Goal: Complete application form

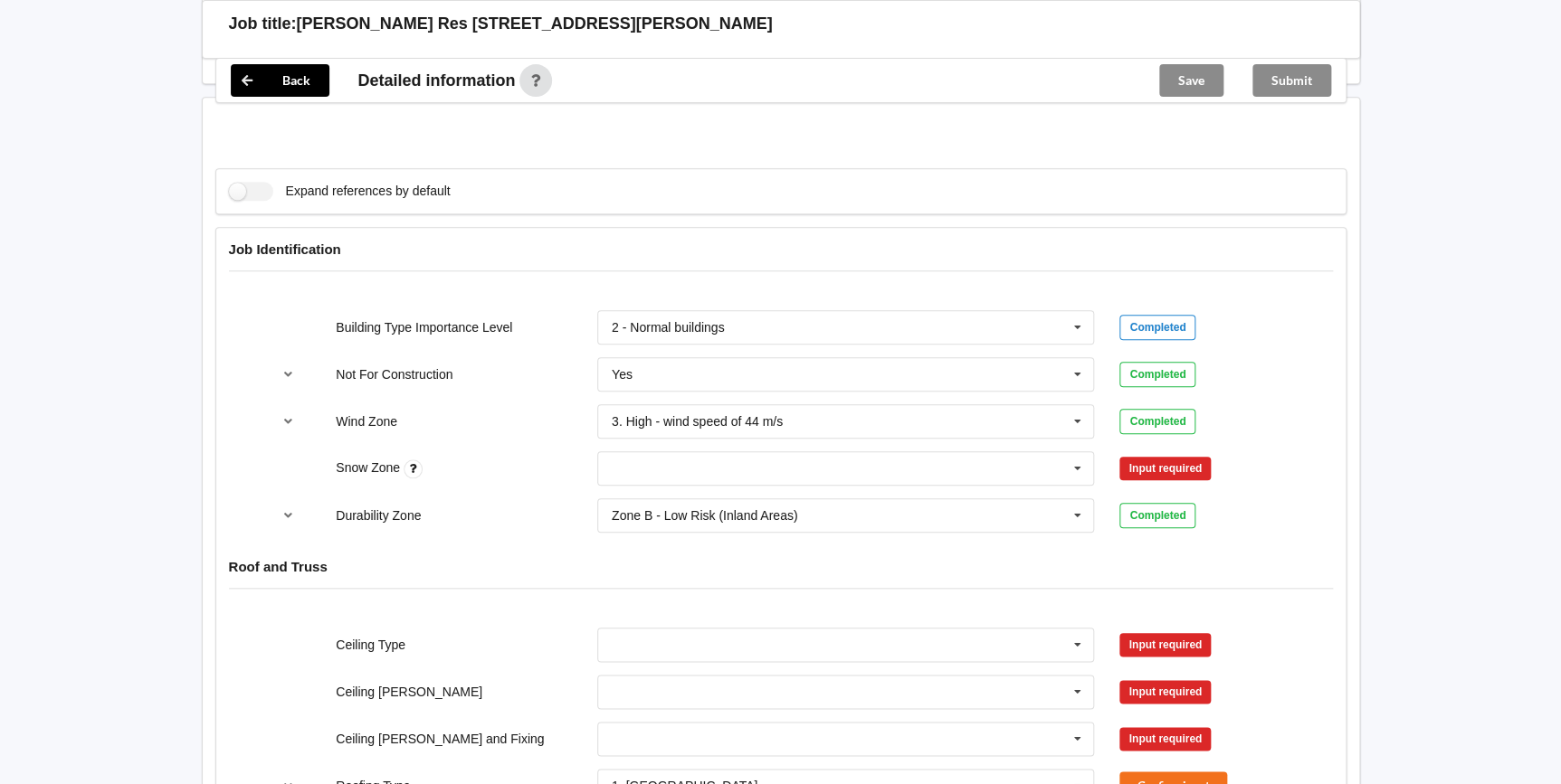
scroll to position [822, 0]
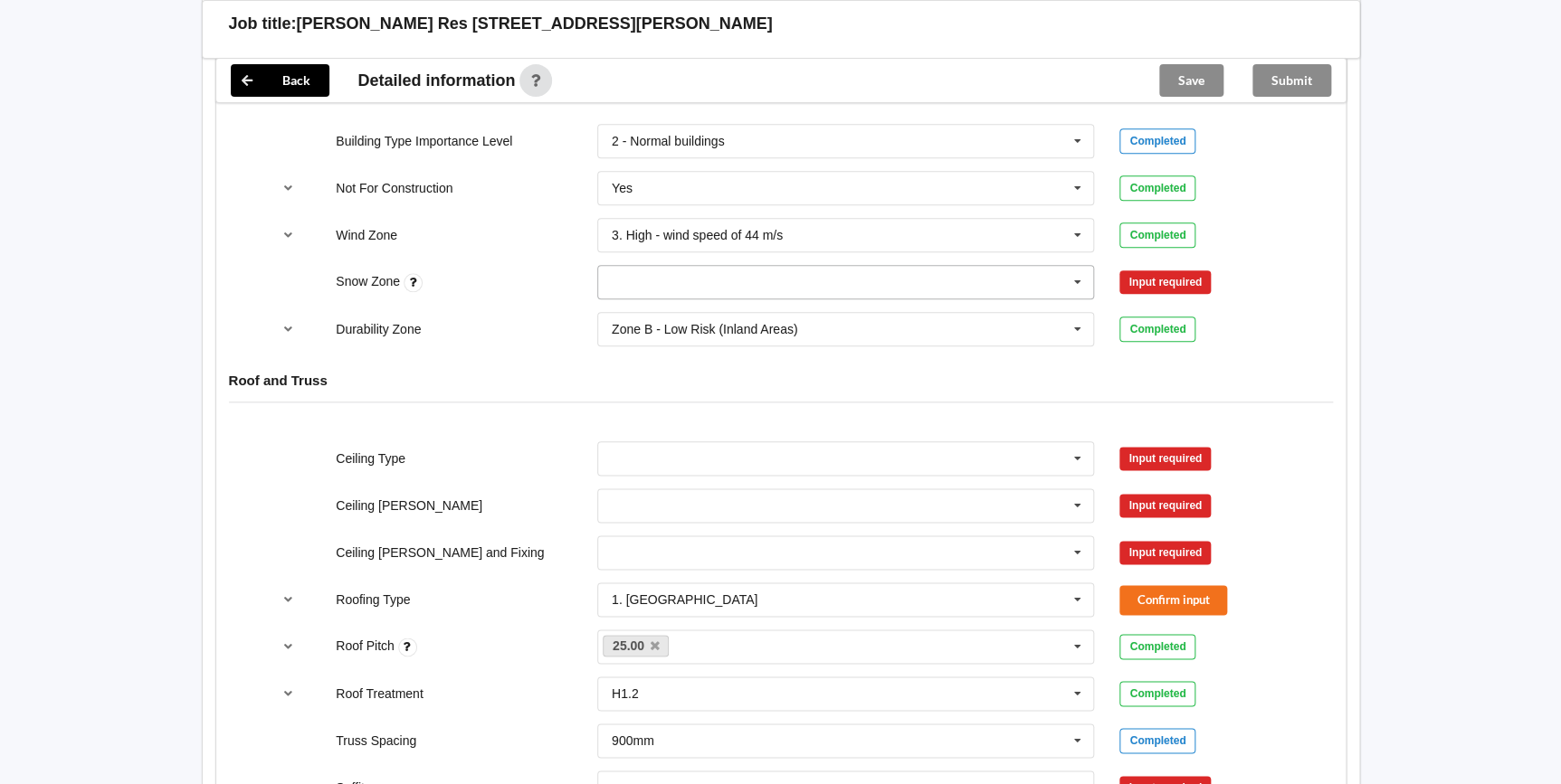
click at [1078, 275] on icon at bounding box center [1077, 283] width 27 height 34
click at [703, 316] on div "N0" at bounding box center [846, 315] width 496 height 34
click at [1140, 278] on button "Confirm input" at bounding box center [1173, 282] width 108 height 30
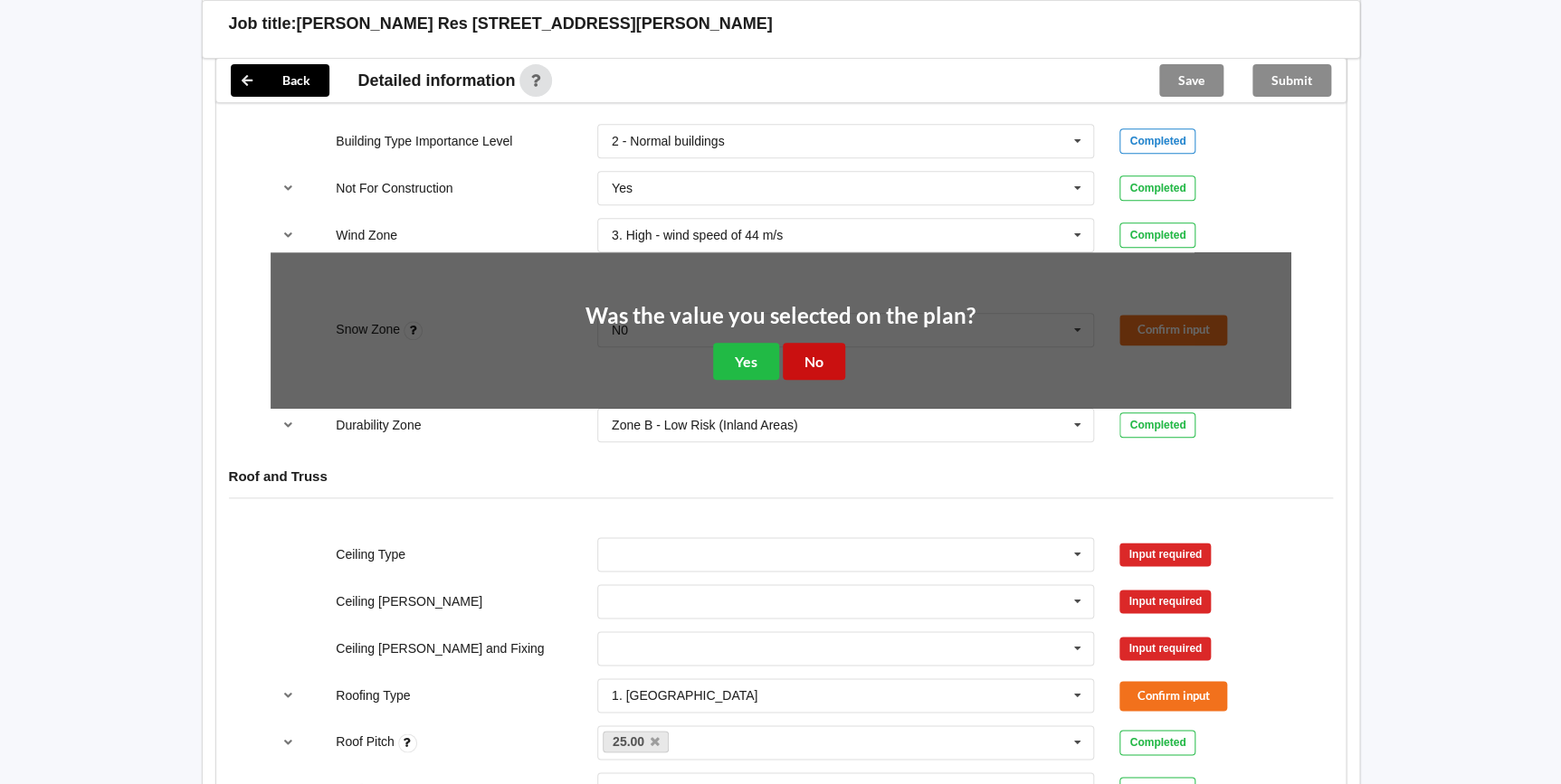
click at [801, 350] on button "No" at bounding box center [813, 360] width 62 height 37
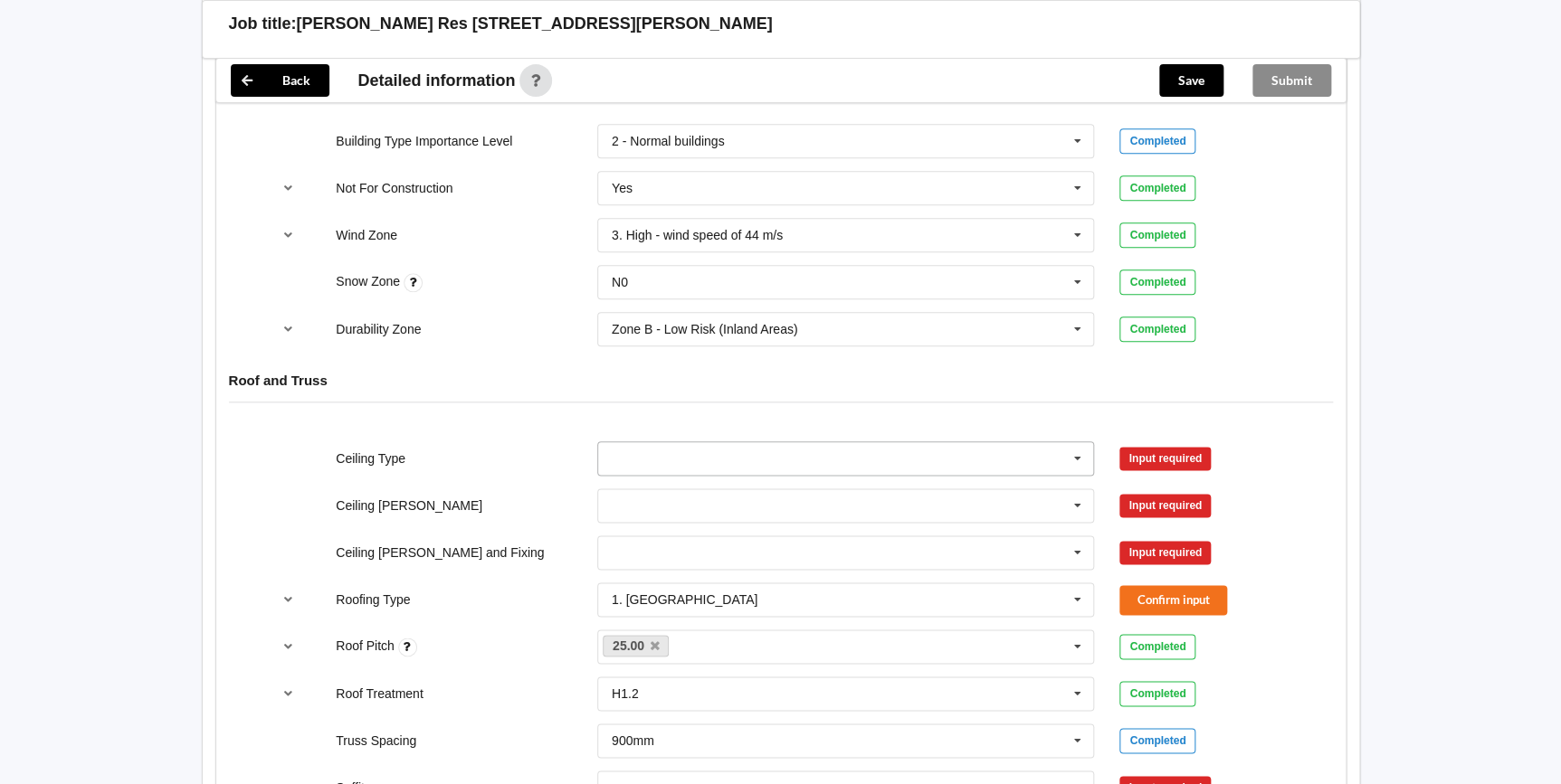
click at [1077, 452] on icon at bounding box center [1077, 459] width 27 height 34
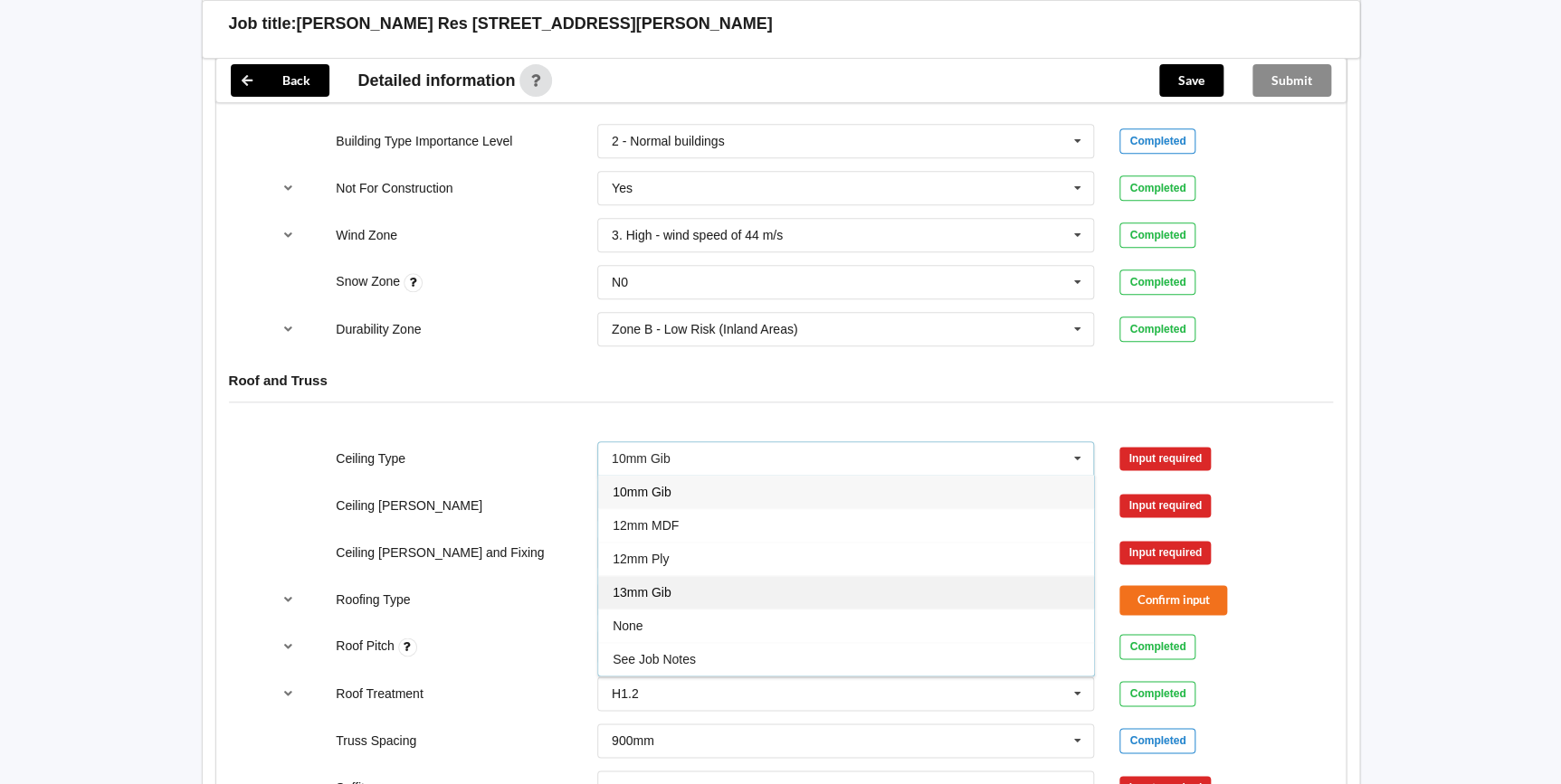
click at [668, 586] on span "13mm Gib" at bounding box center [641, 592] width 58 height 15
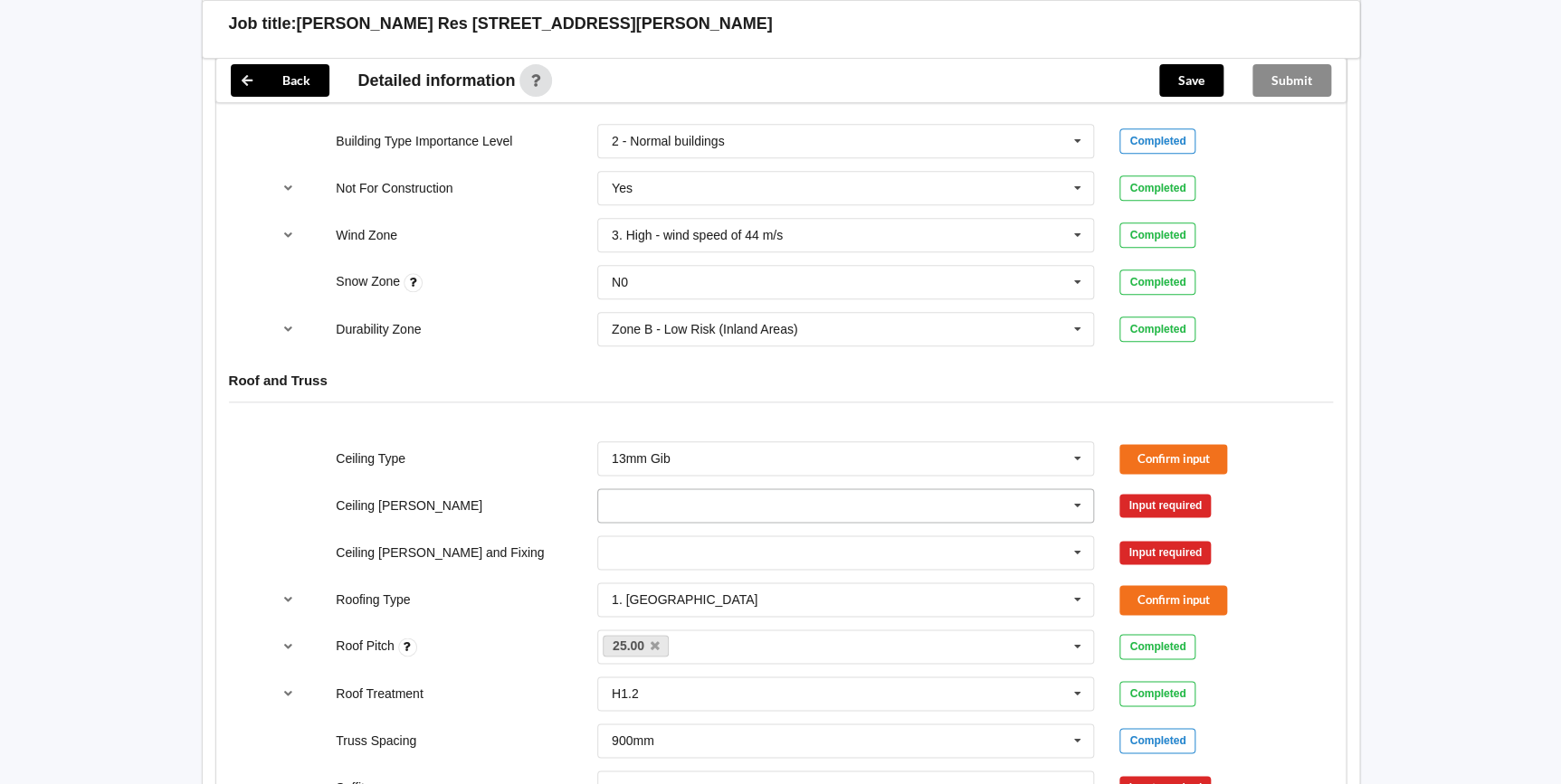
click at [1071, 503] on icon at bounding box center [1077, 506] width 27 height 34
click at [678, 599] on div "600mm" at bounding box center [846, 606] width 496 height 34
click at [1076, 548] on icon at bounding box center [1077, 553] width 27 height 34
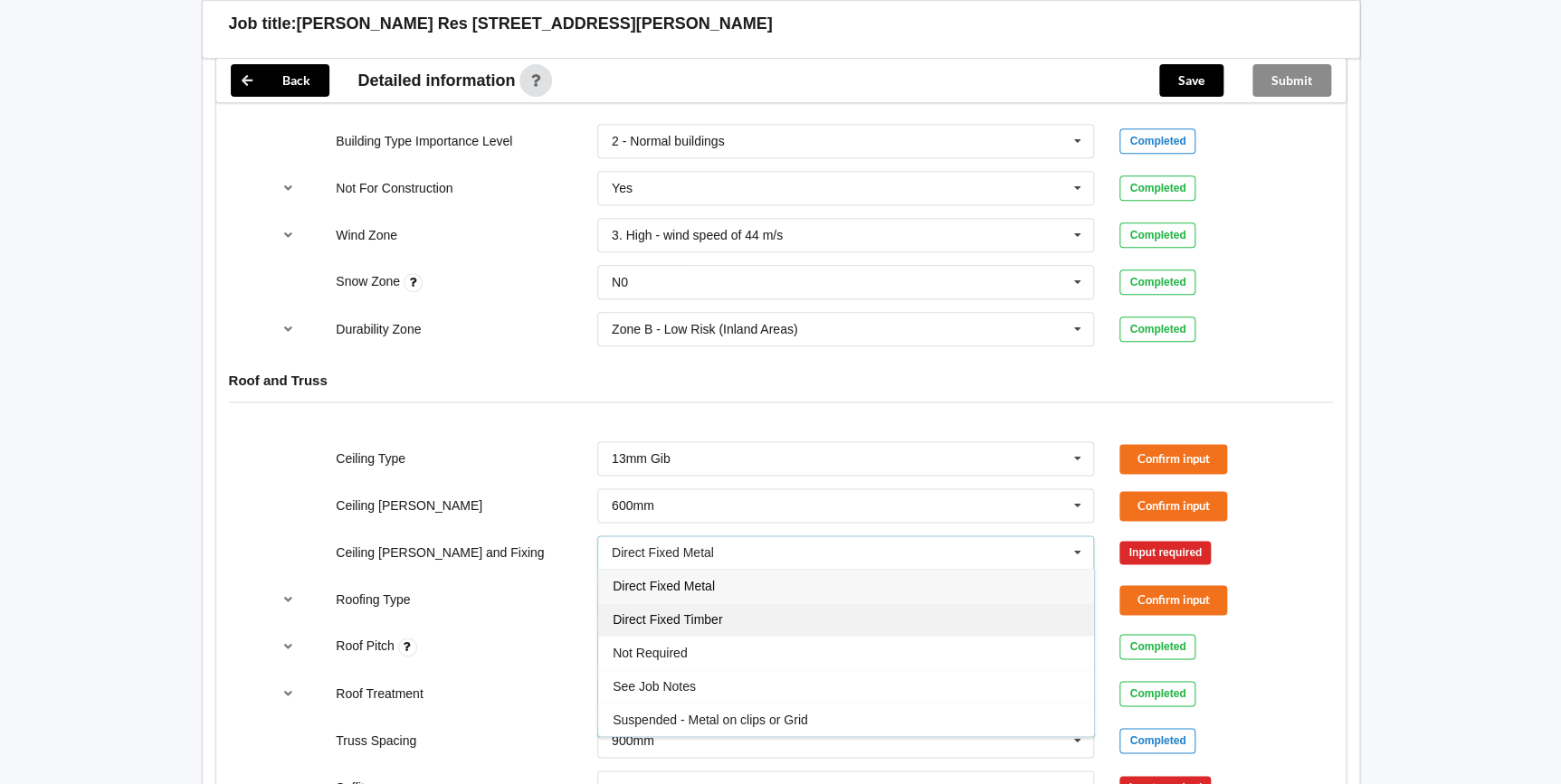
click at [689, 620] on span "Direct Fixed Timber" at bounding box center [667, 619] width 110 height 15
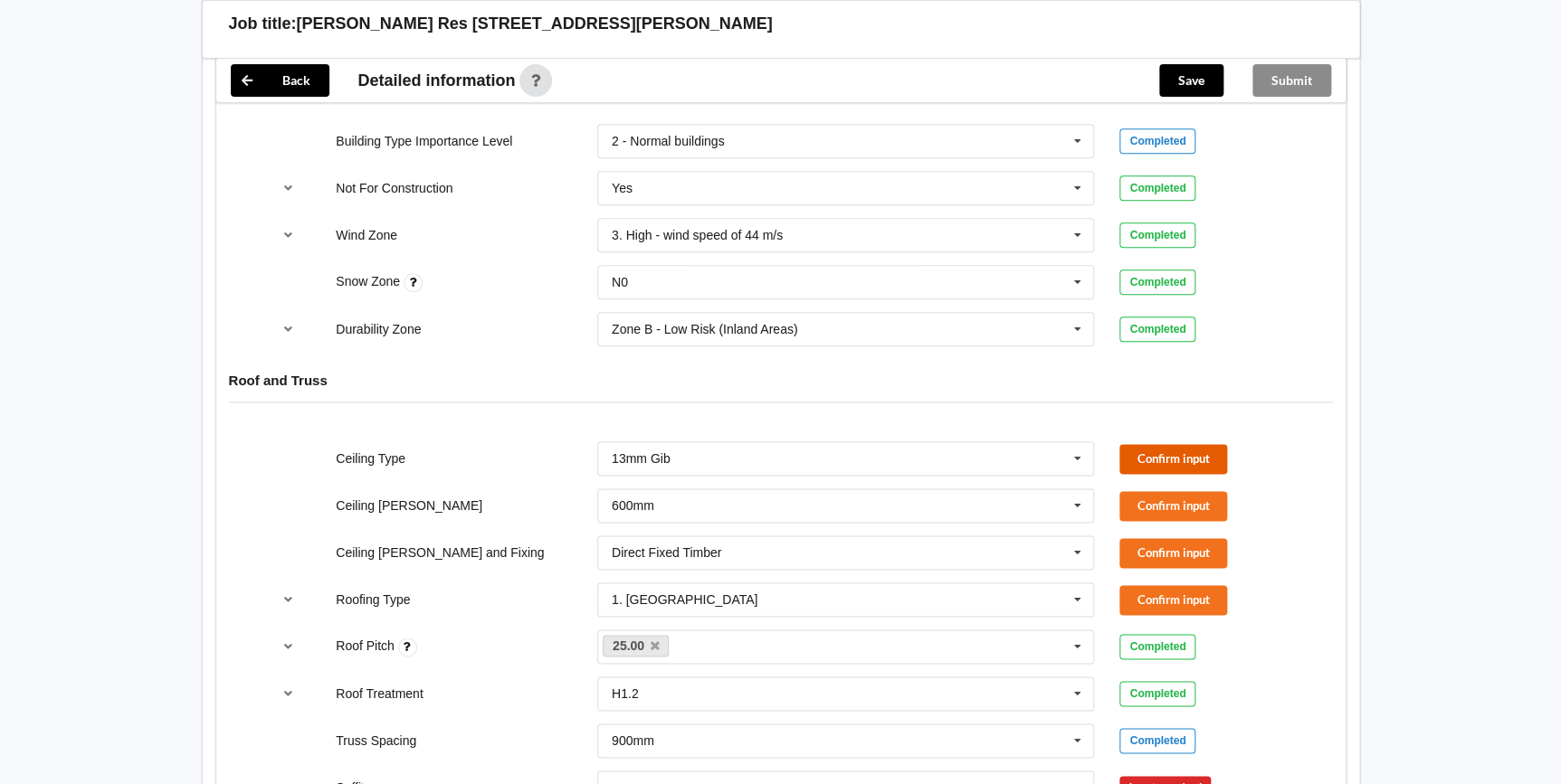
click at [1199, 455] on button "Confirm input" at bounding box center [1173, 459] width 108 height 30
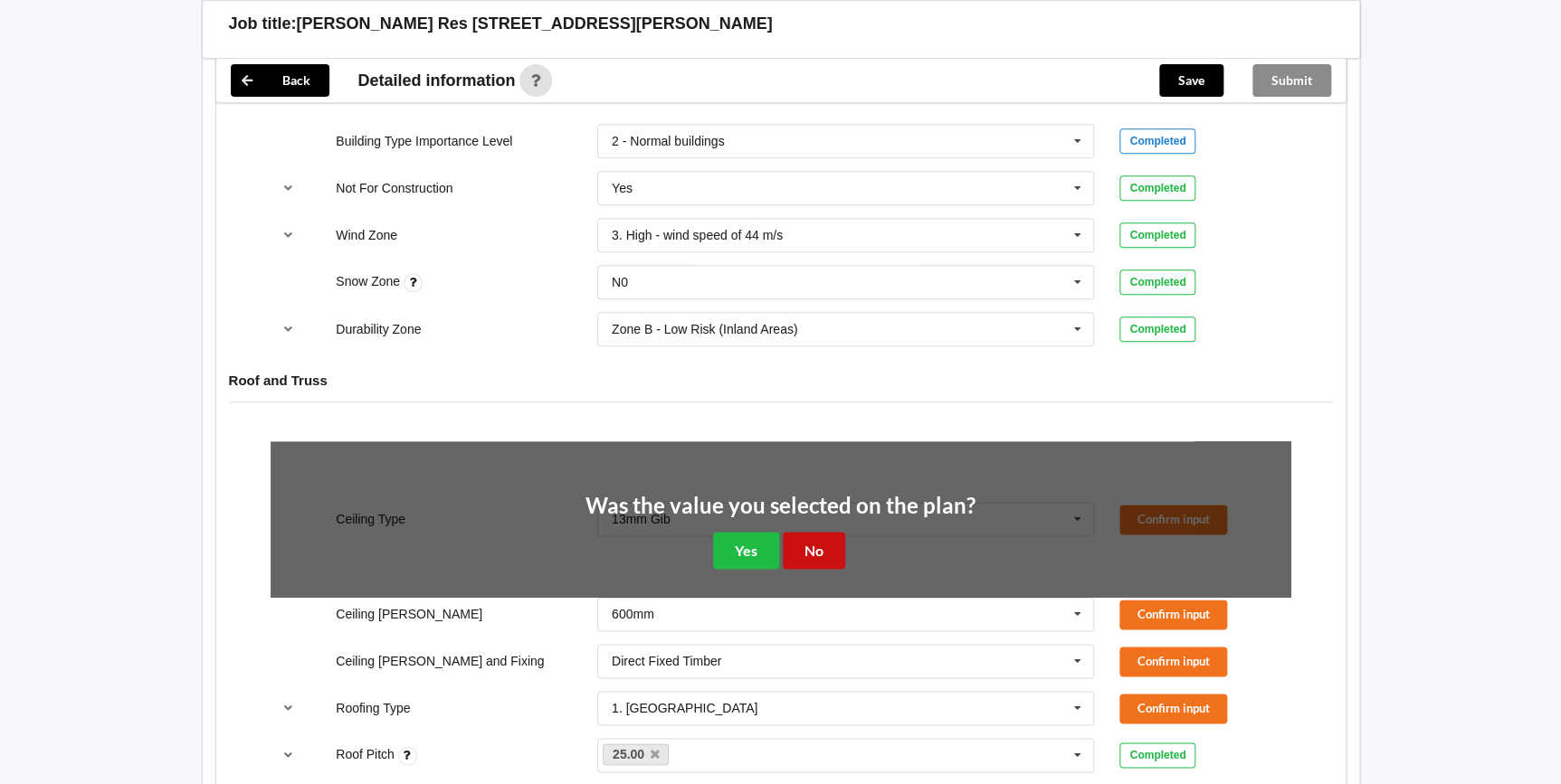
click at [827, 539] on button "No" at bounding box center [813, 549] width 62 height 37
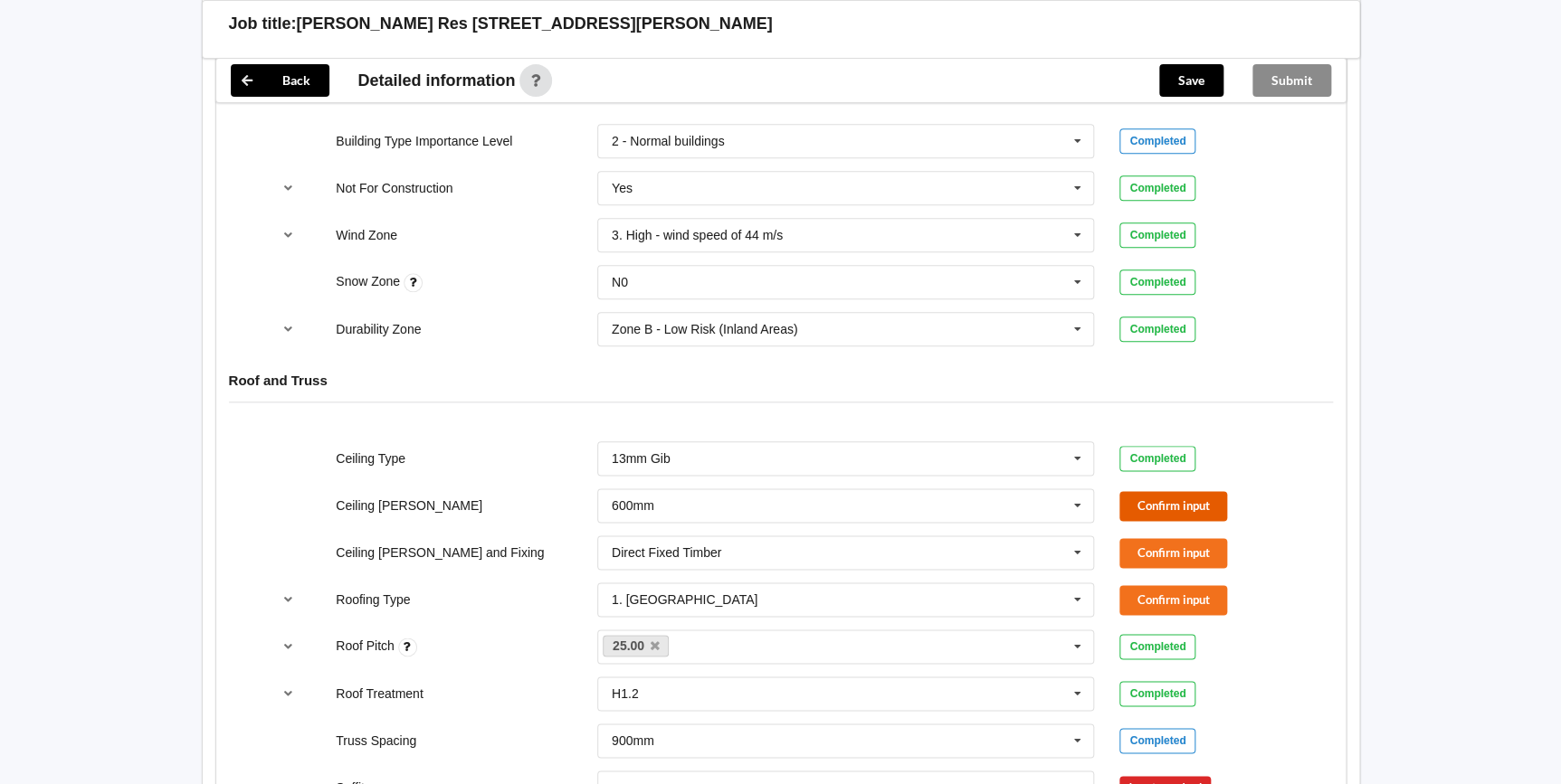
click at [1142, 501] on button "Confirm input" at bounding box center [1173, 506] width 108 height 30
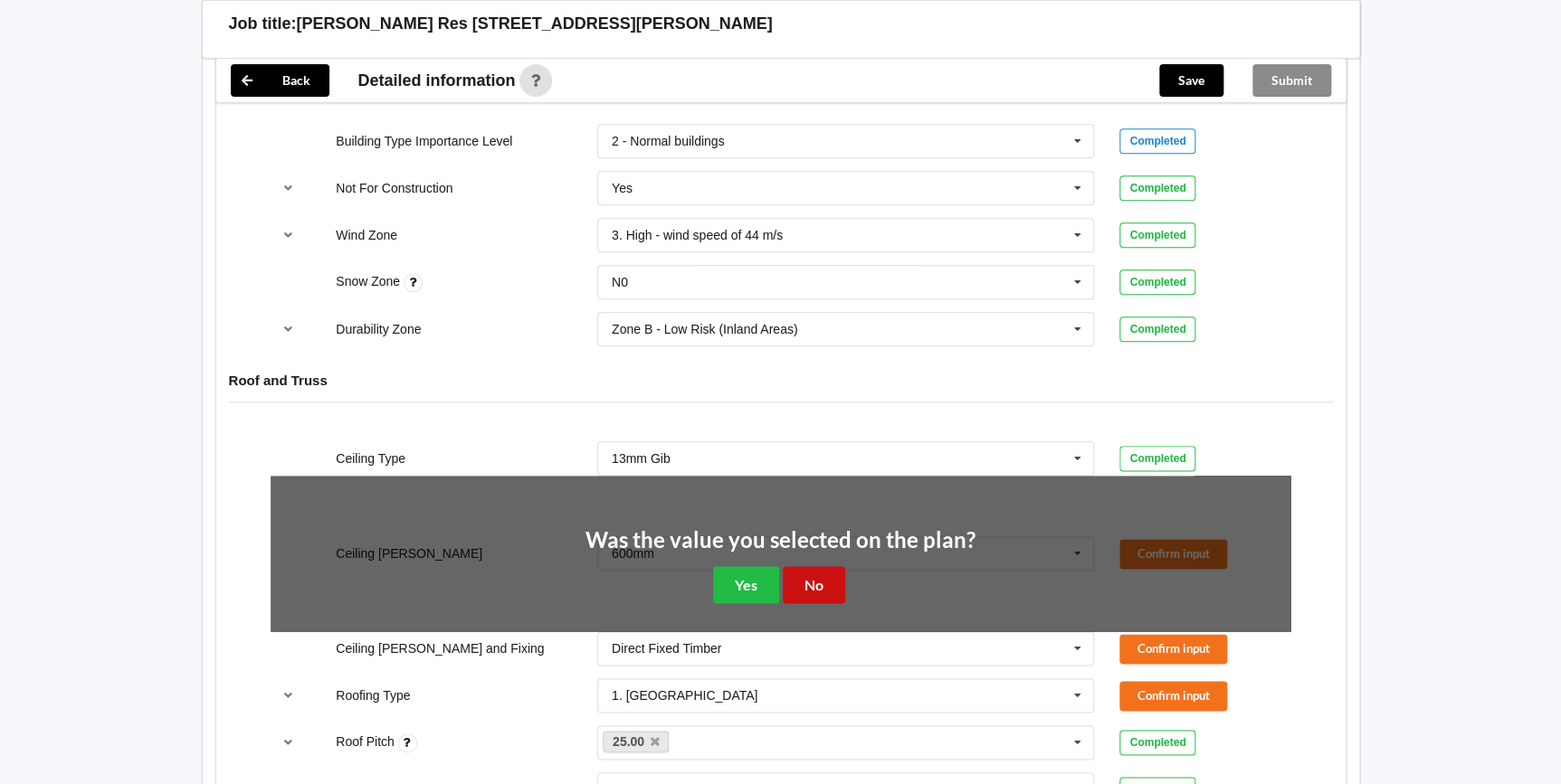
click at [802, 573] on button "No" at bounding box center [813, 584] width 62 height 37
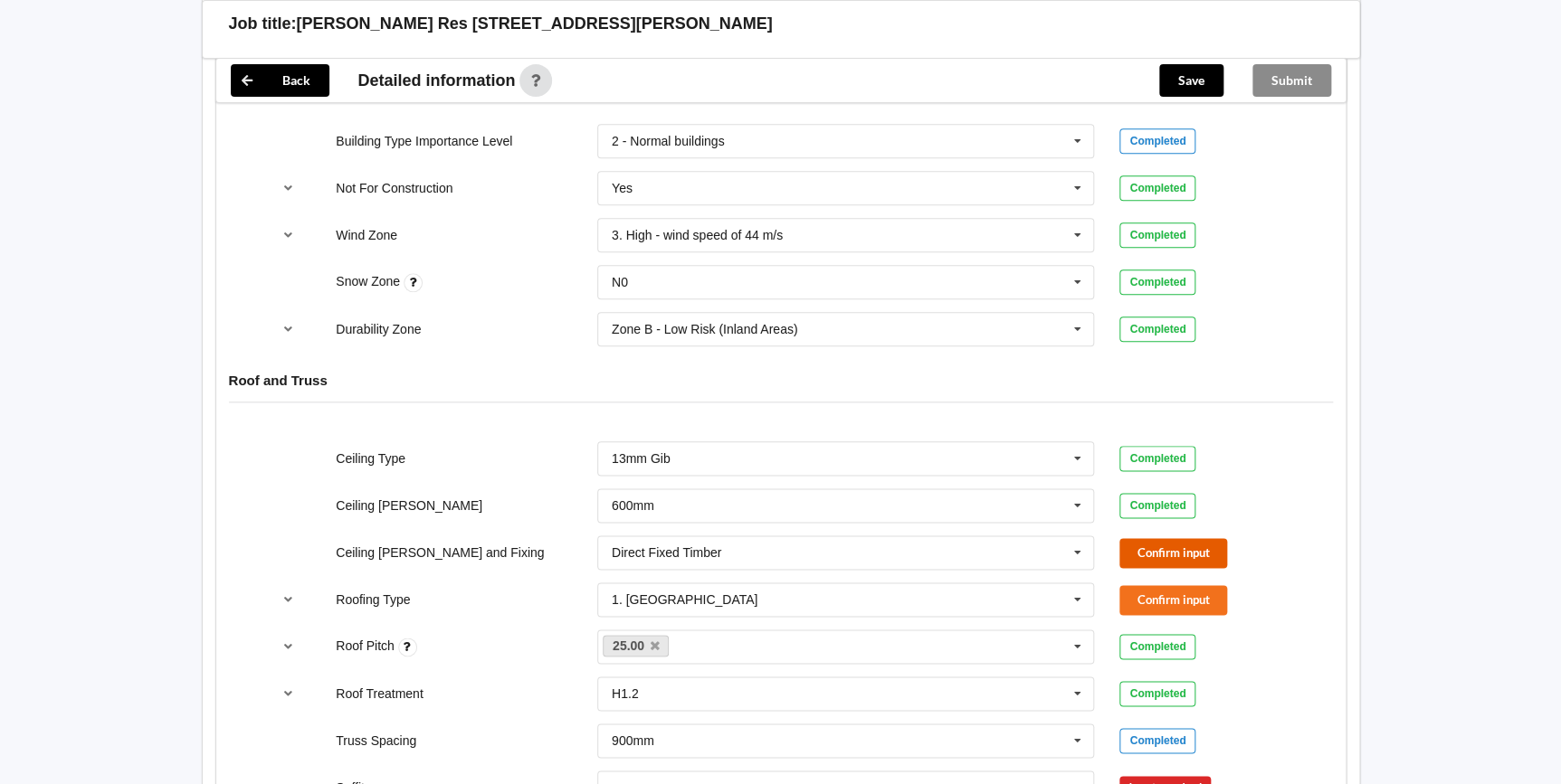
click at [1129, 539] on button "Confirm input" at bounding box center [1173, 553] width 108 height 30
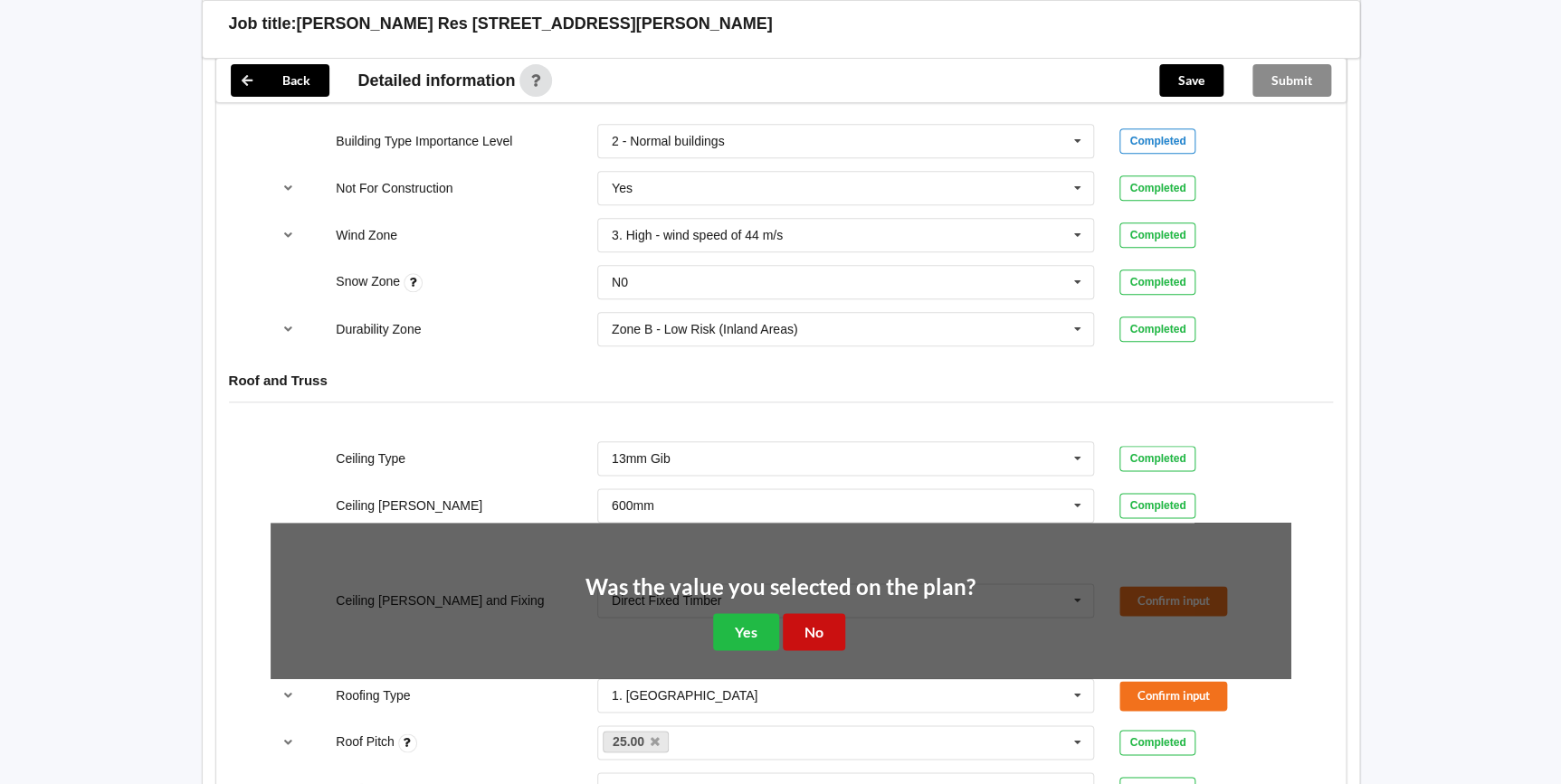
click at [799, 627] on button "No" at bounding box center [813, 631] width 62 height 37
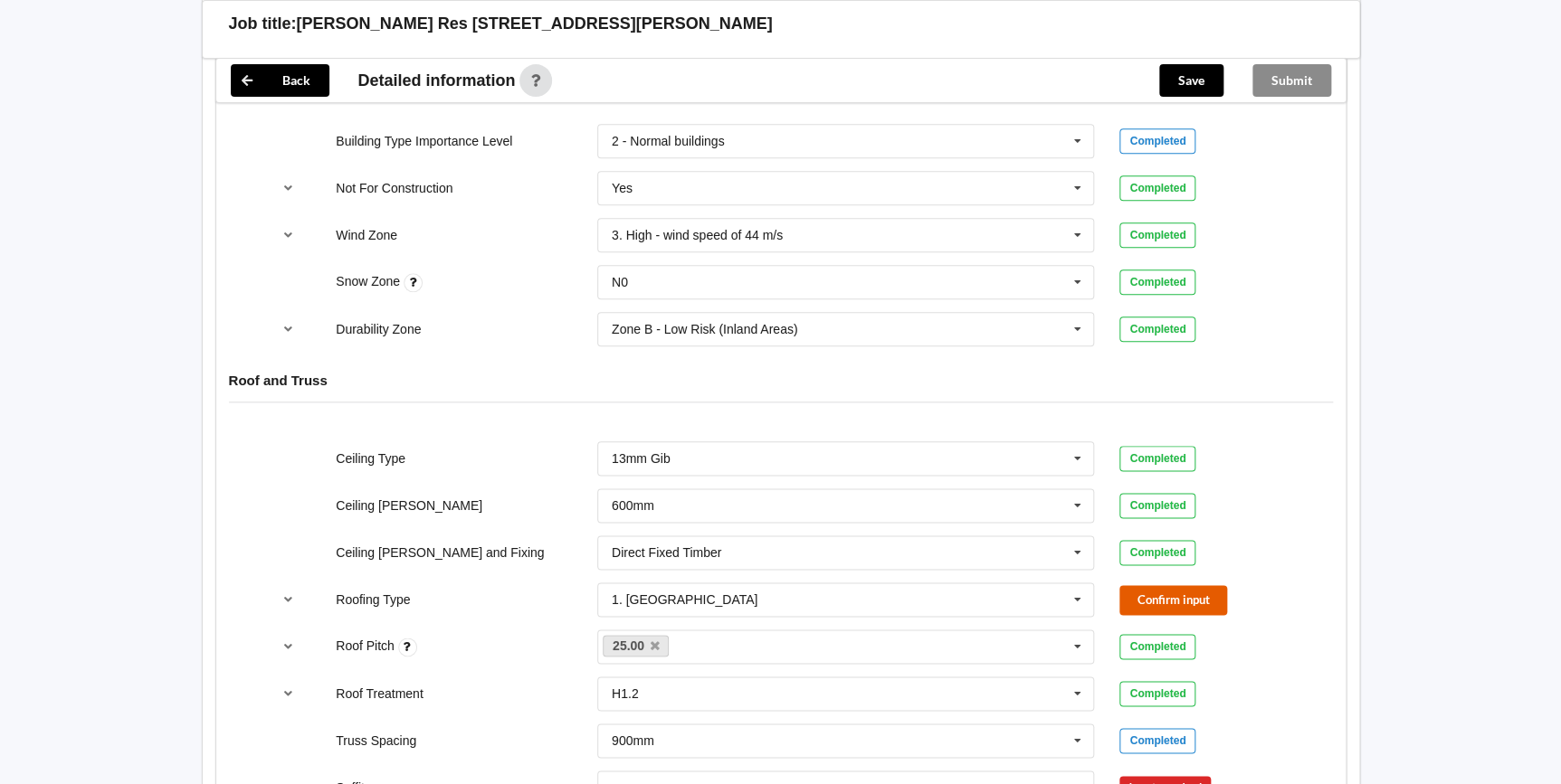
click at [1189, 595] on button "Confirm input" at bounding box center [1173, 600] width 108 height 30
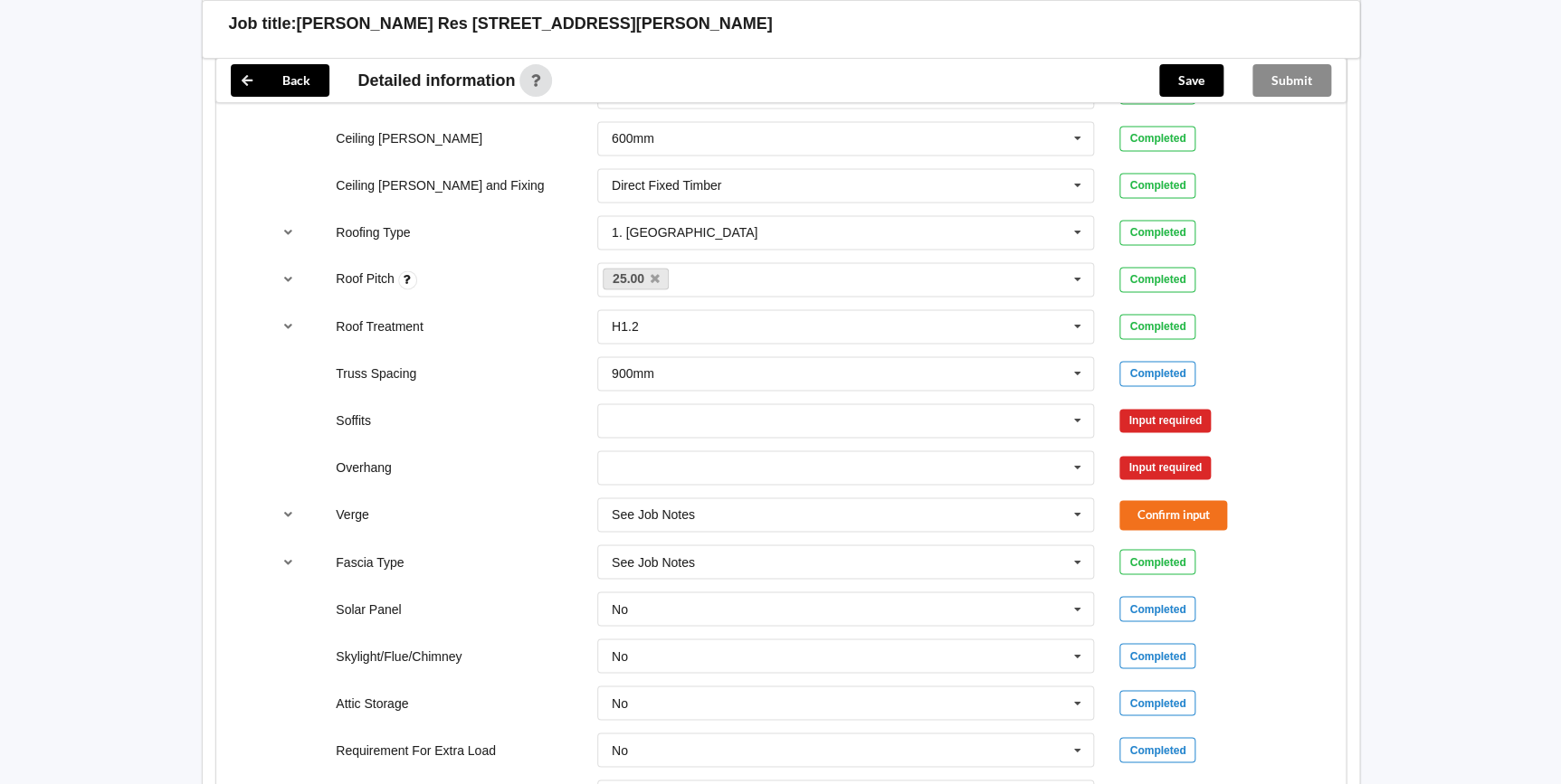
scroll to position [1232, 0]
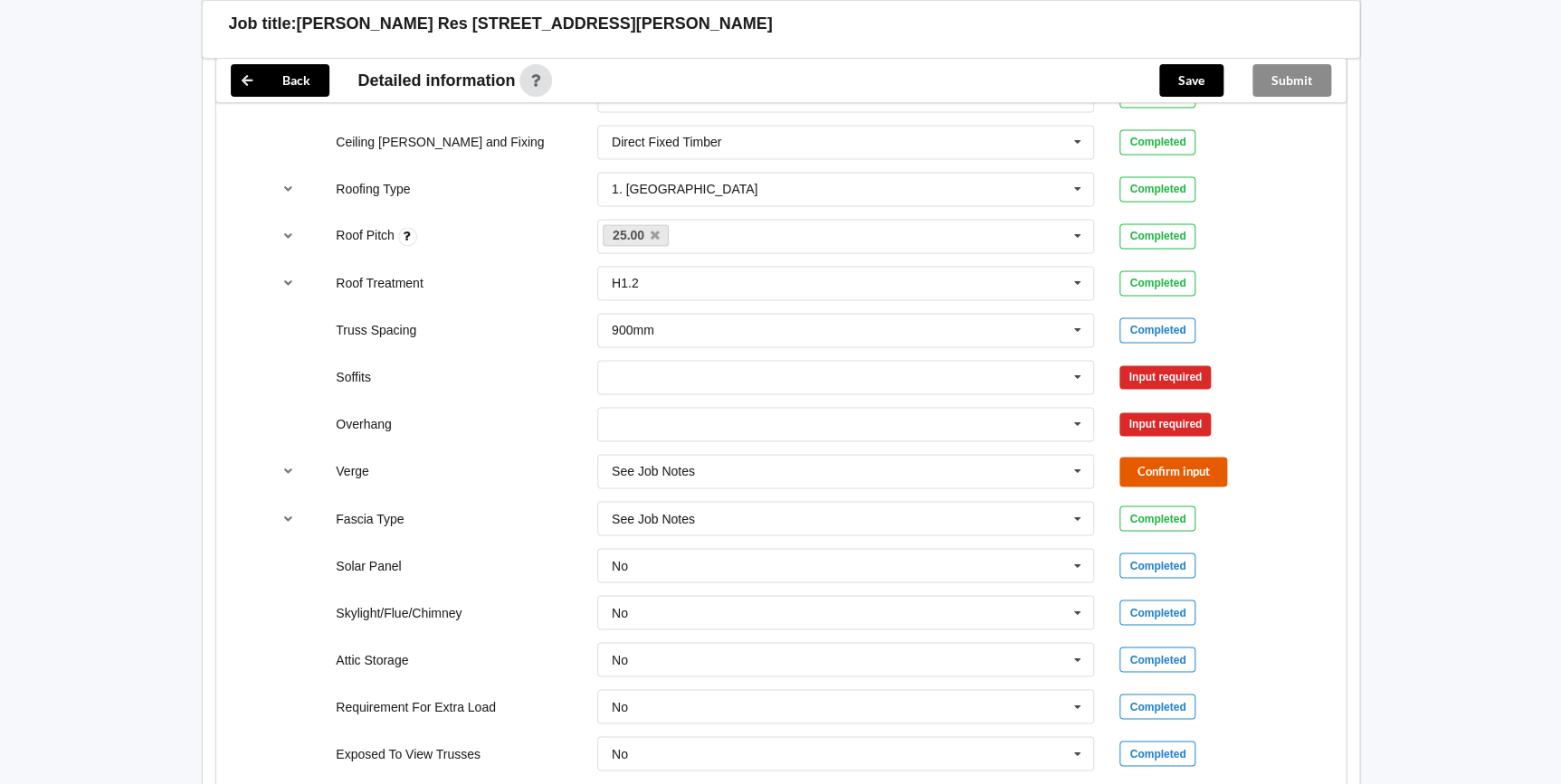
click at [1154, 470] on button "Confirm input" at bounding box center [1173, 471] width 108 height 30
click at [1076, 373] on icon at bounding box center [1077, 378] width 27 height 34
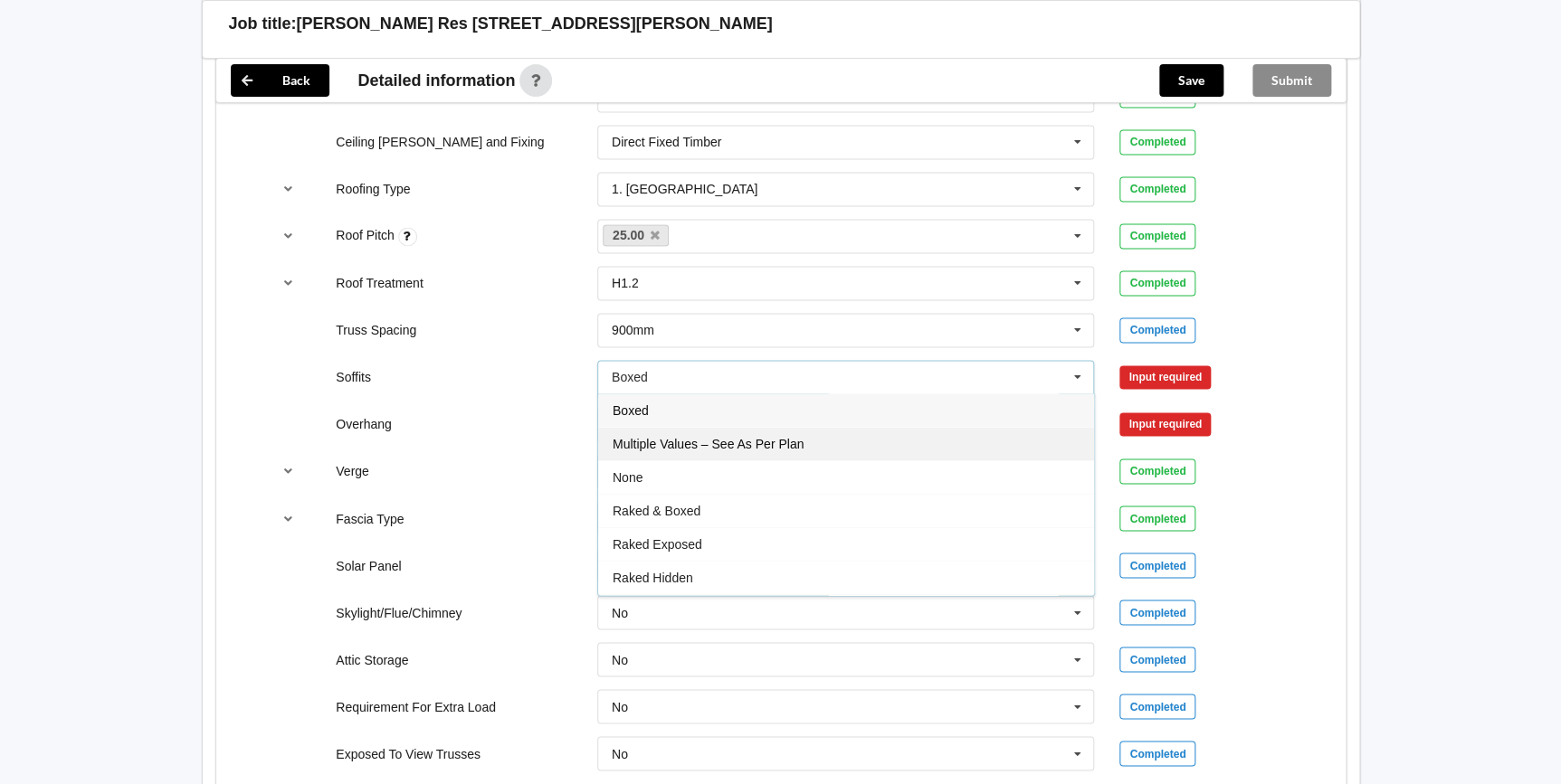
click at [931, 441] on div "Multiple Values – See As Per Plan" at bounding box center [846, 443] width 496 height 34
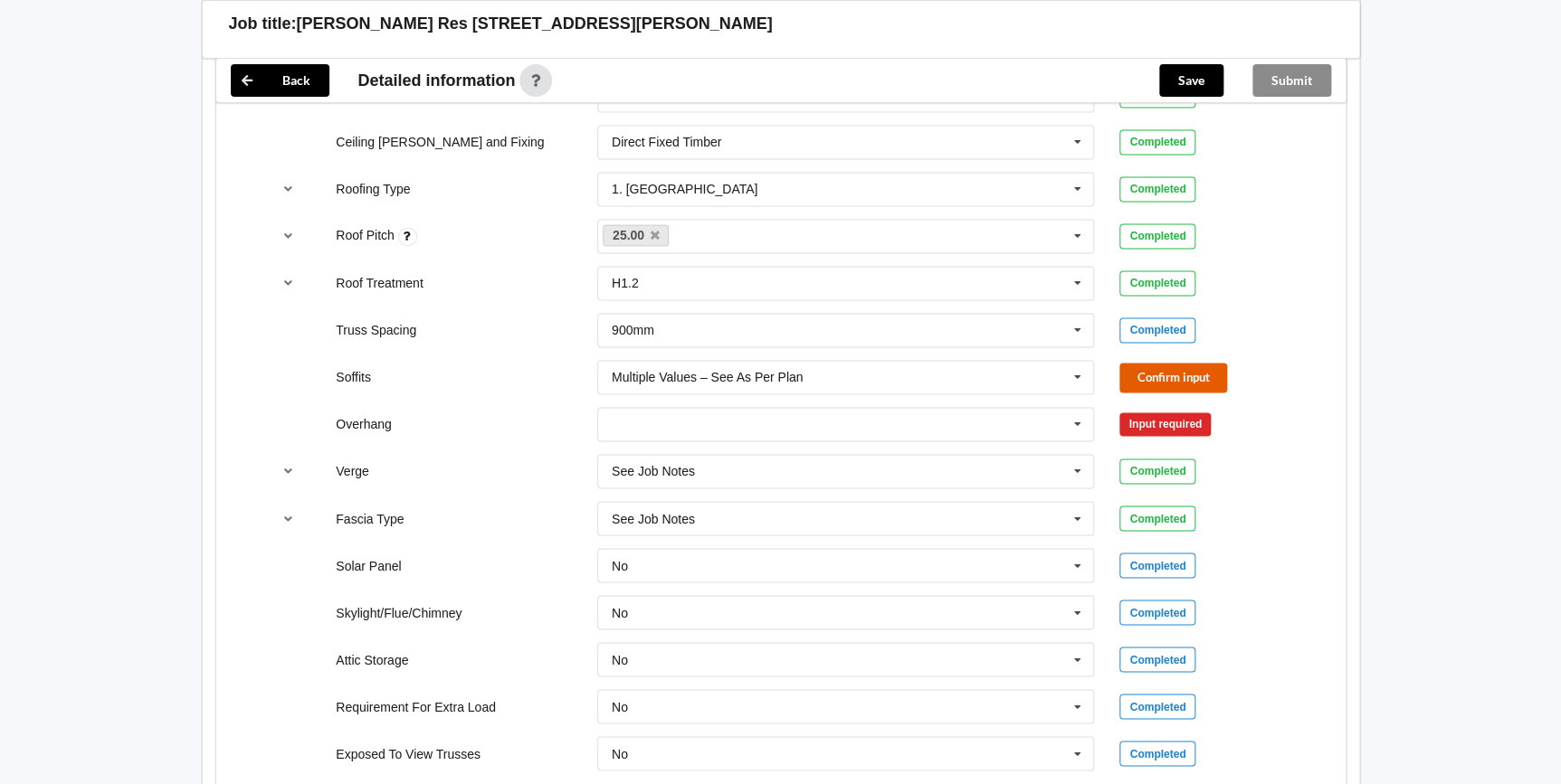
click at [1182, 378] on button "Confirm input" at bounding box center [1173, 377] width 108 height 30
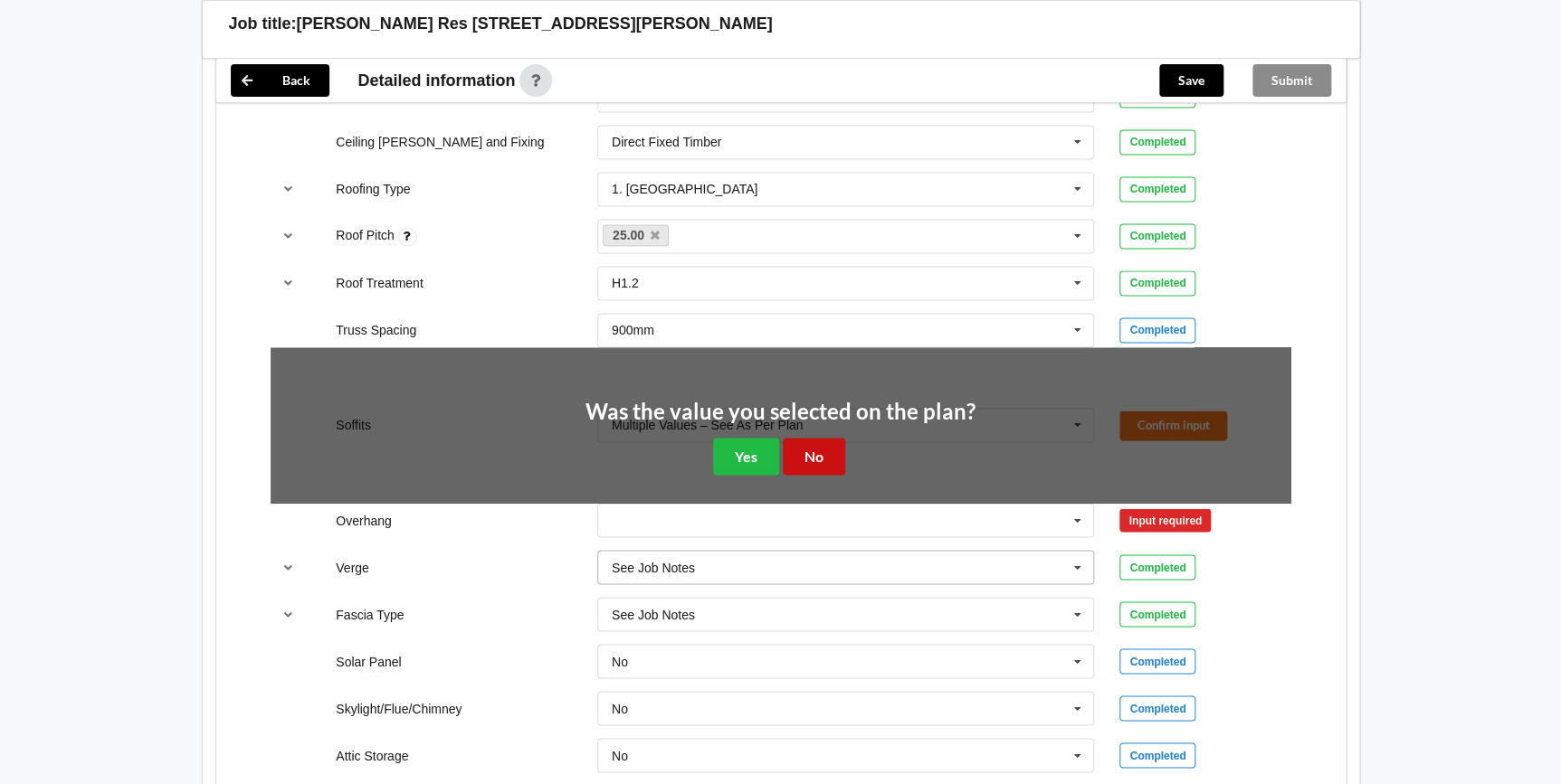
click at [813, 451] on button "No" at bounding box center [813, 455] width 62 height 37
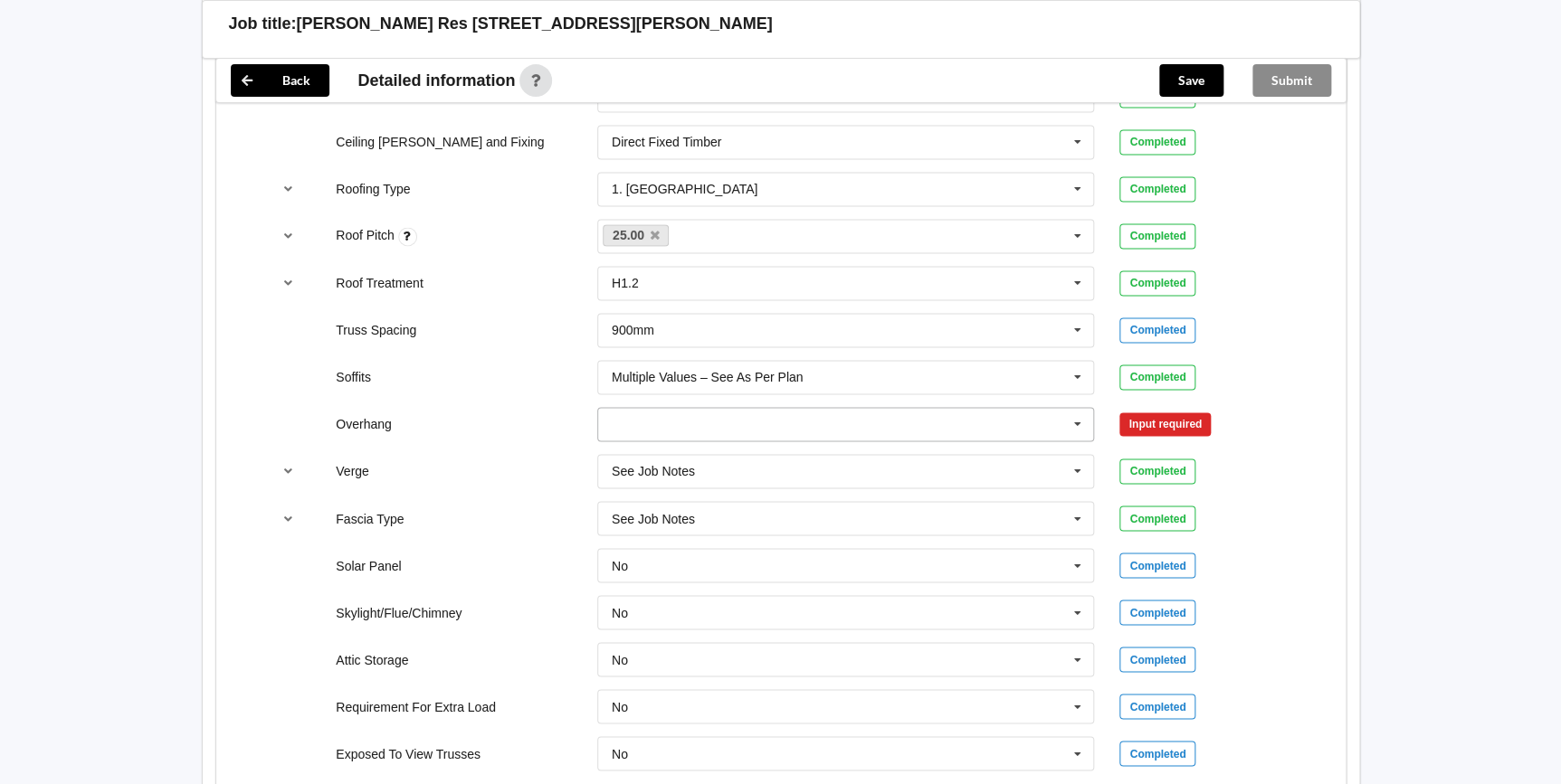
click at [1075, 415] on icon at bounding box center [1077, 425] width 27 height 34
drag, startPoint x: 783, startPoint y: 589, endPoint x: 947, endPoint y: 487, distance: 193.1
click at [783, 588] on span "Multiple Values – See As Per Plan" at bounding box center [707, 591] width 191 height 15
click at [1140, 422] on button "Confirm input" at bounding box center [1173, 425] width 108 height 30
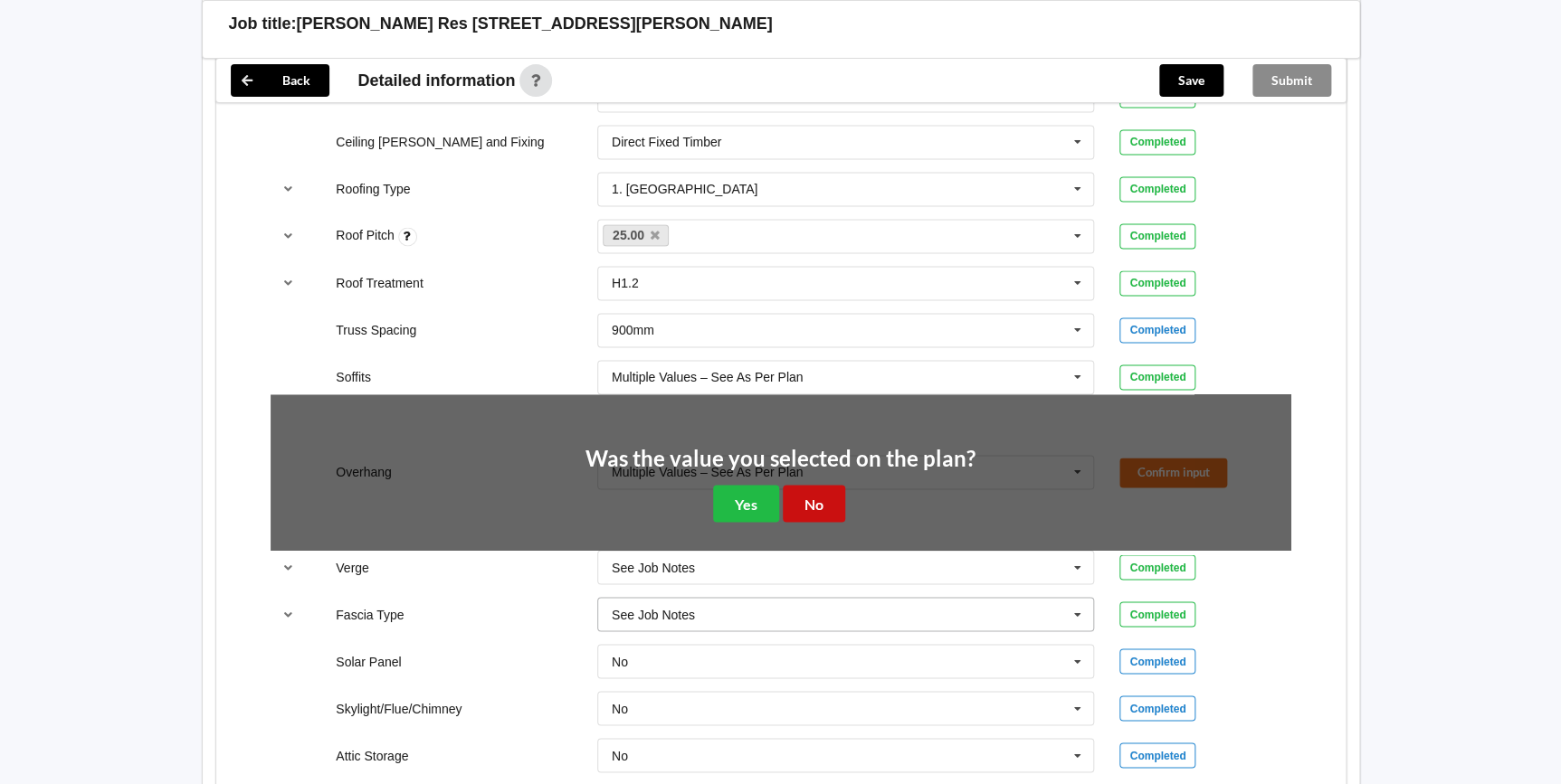
click at [813, 498] on button "No" at bounding box center [813, 503] width 62 height 37
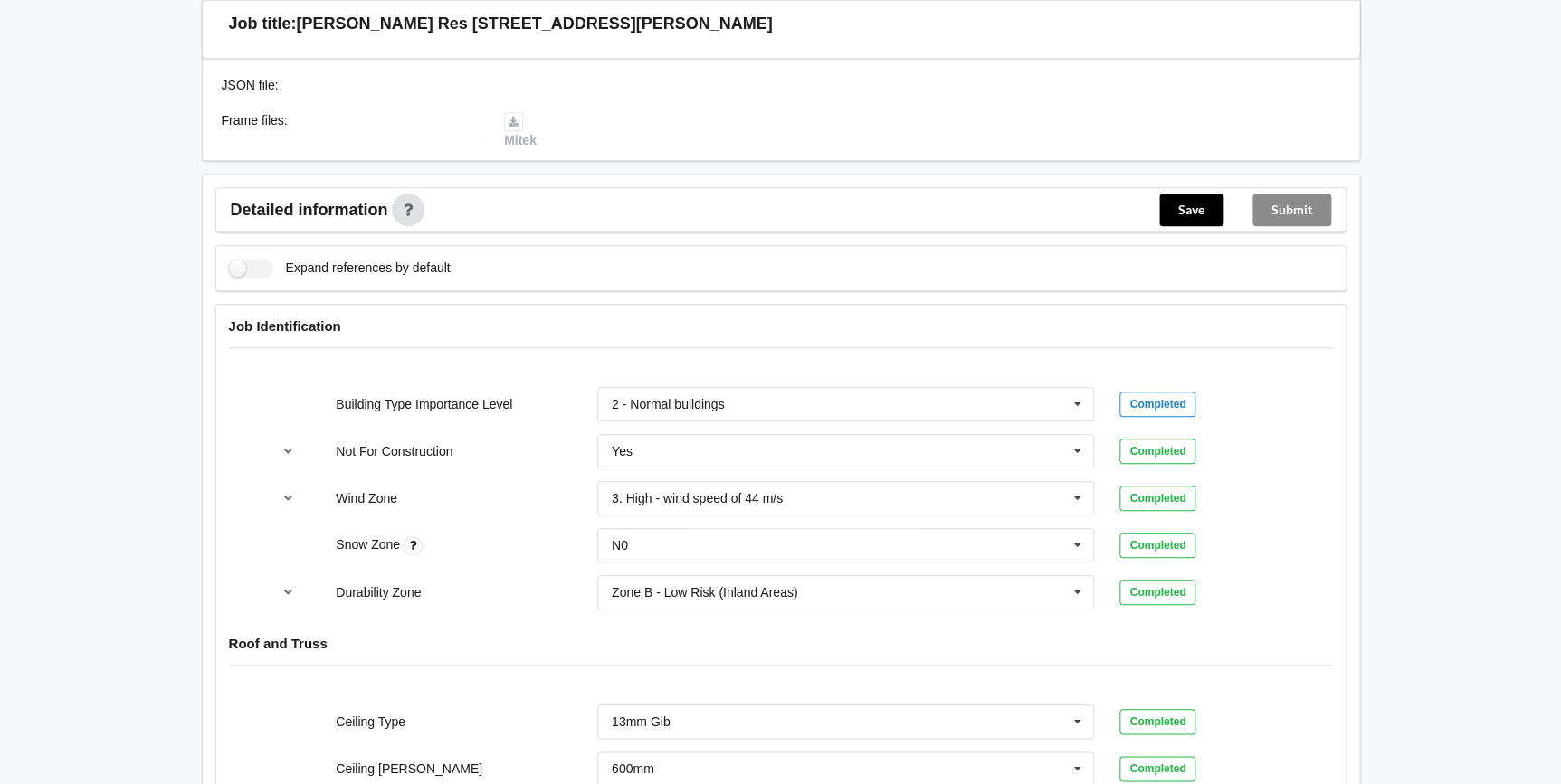
scroll to position [567, 0]
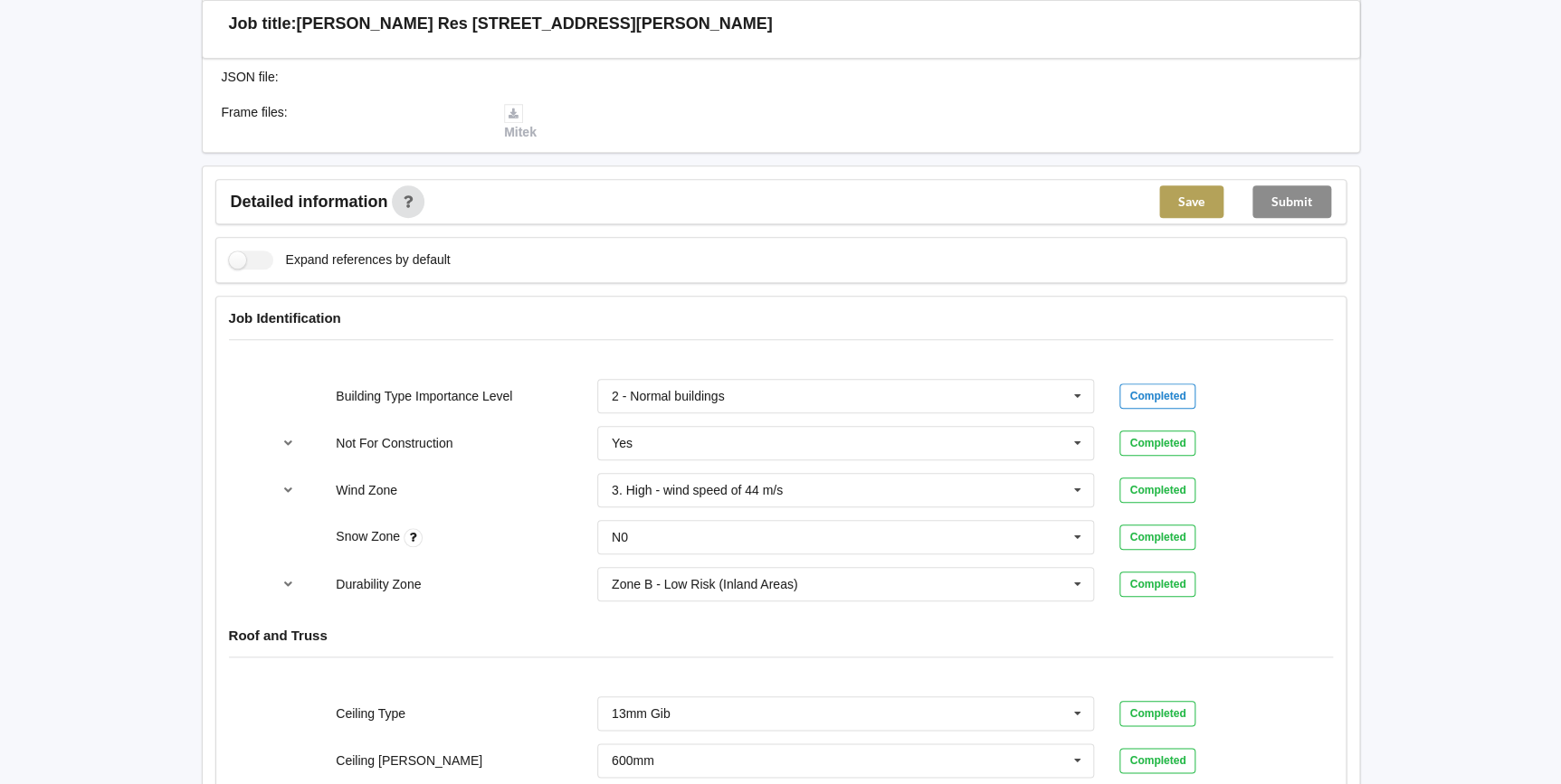
click at [1173, 205] on button "Save" at bounding box center [1191, 201] width 64 height 33
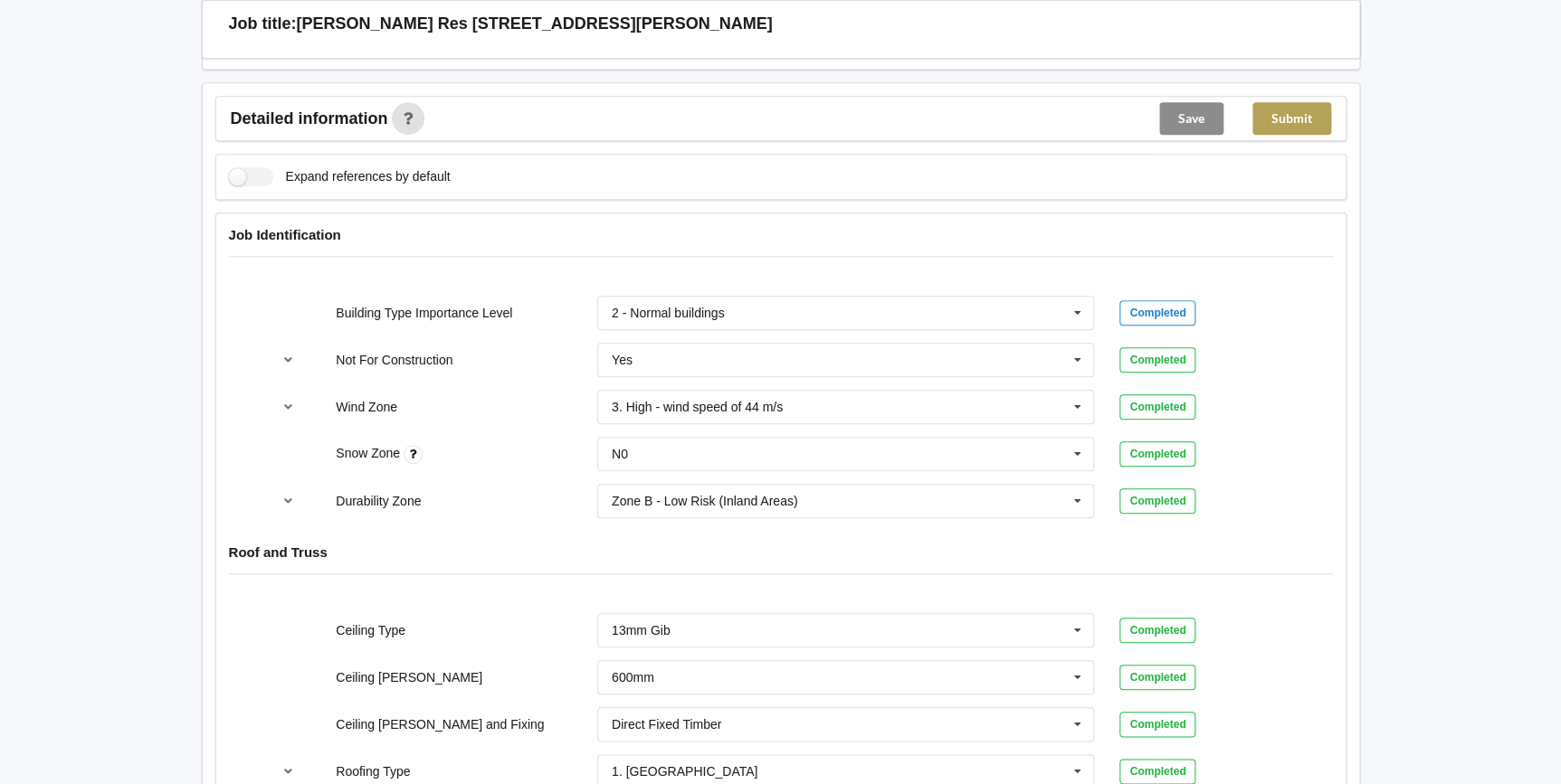
click at [1287, 113] on button "Submit" at bounding box center [1291, 118] width 78 height 33
